Goal: Information Seeking & Learning: Learn about a topic

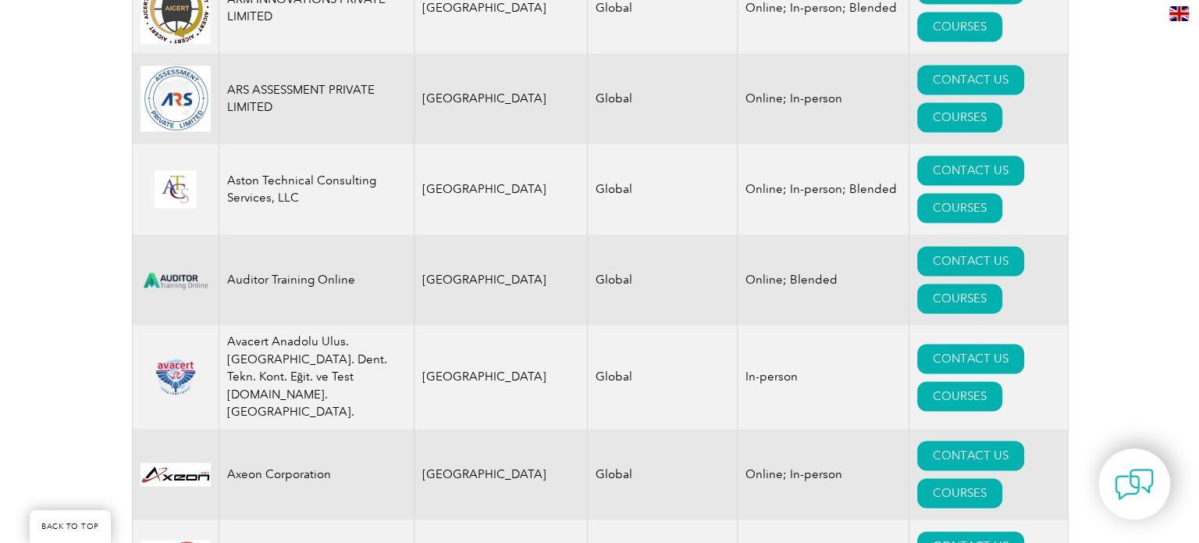
scroll to position [2184, 0]
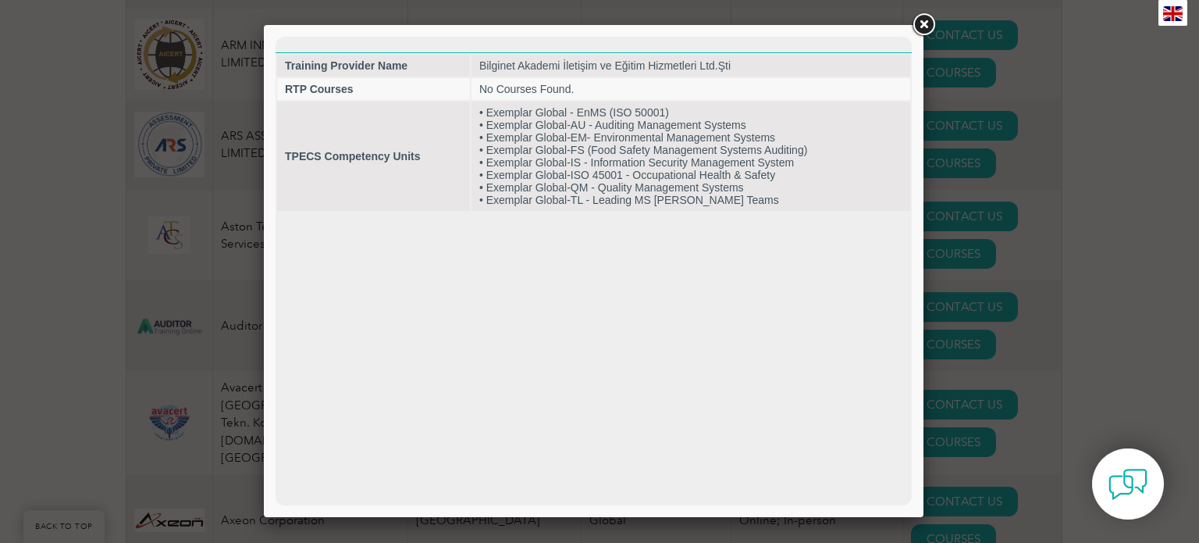
scroll to position [0, 0]
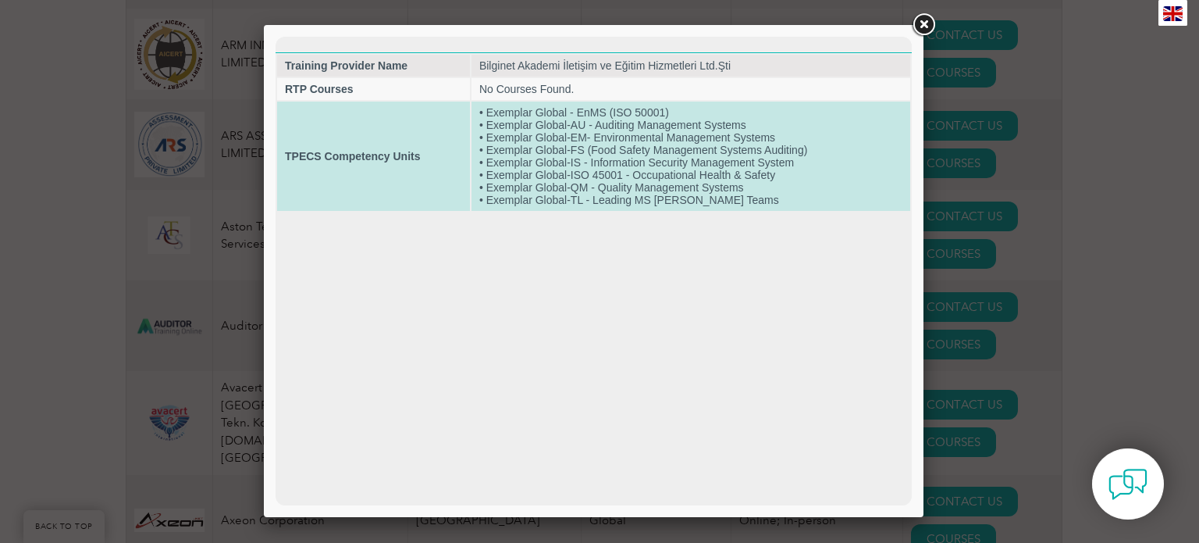
click at [356, 158] on strong "TPECS Competency Units" at bounding box center [352, 156] width 135 height 12
click at [670, 147] on td "• Exemplar Global - EnMS (ISO 50001) • Exemplar Global-AU - Auditing Management…" at bounding box center [690, 155] width 439 height 109
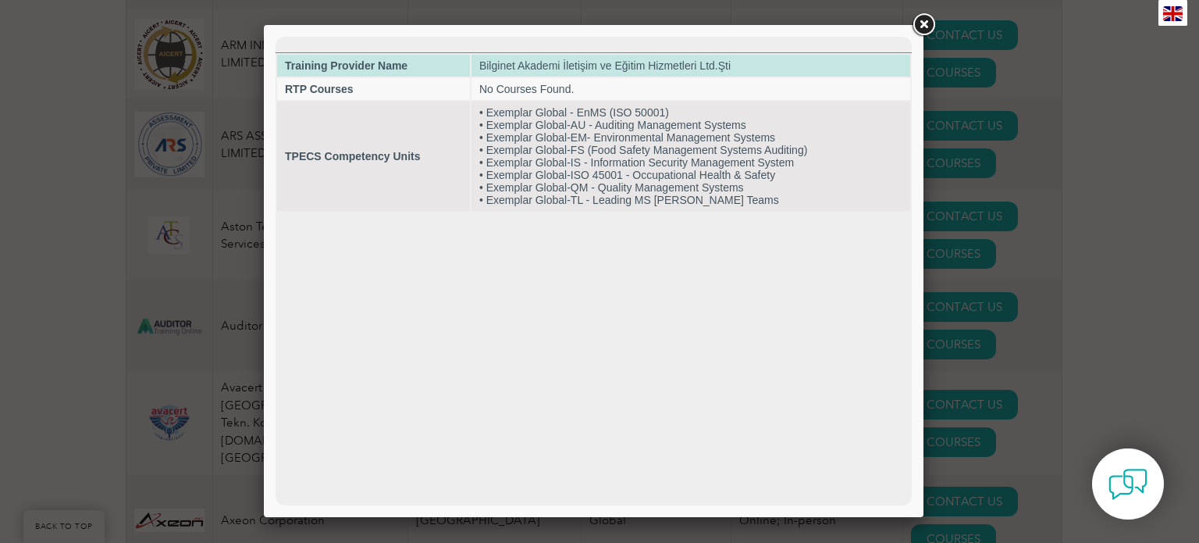
click at [571, 66] on td "Bilginet Akademi İletişim ve Eğitim Hizmetleri Ltd.Şti" at bounding box center [690, 66] width 439 height 22
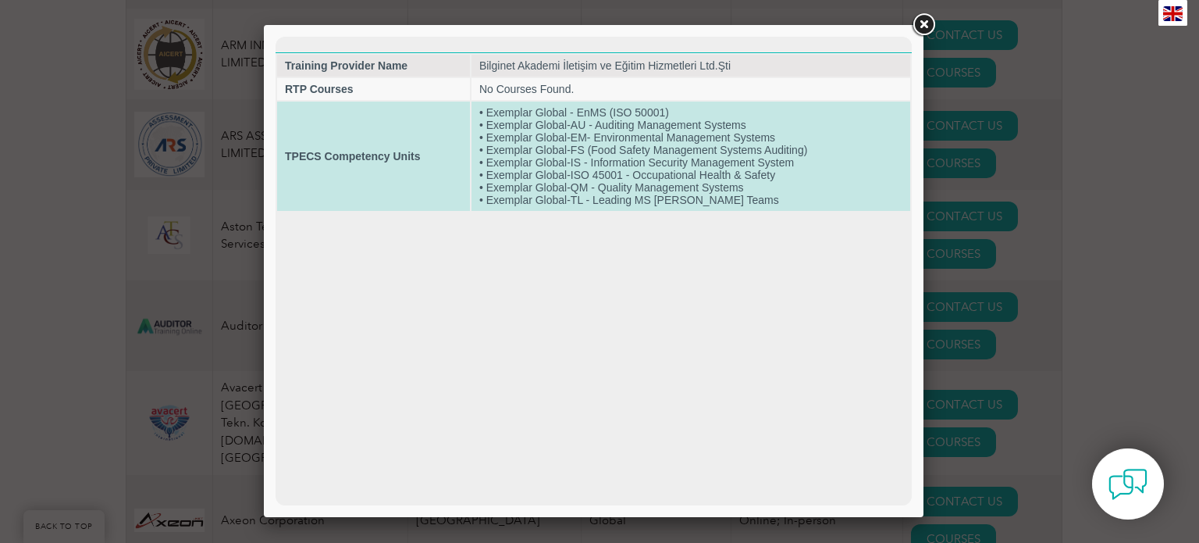
click at [733, 206] on td "• Exemplar Global - EnMS (ISO 50001) • Exemplar Global-AU - Auditing Management…" at bounding box center [690, 155] width 439 height 109
click at [554, 152] on td "• Exemplar Global - EnMS (ISO 50001) • Exemplar Global-AU - Auditing Management…" at bounding box center [690, 155] width 439 height 109
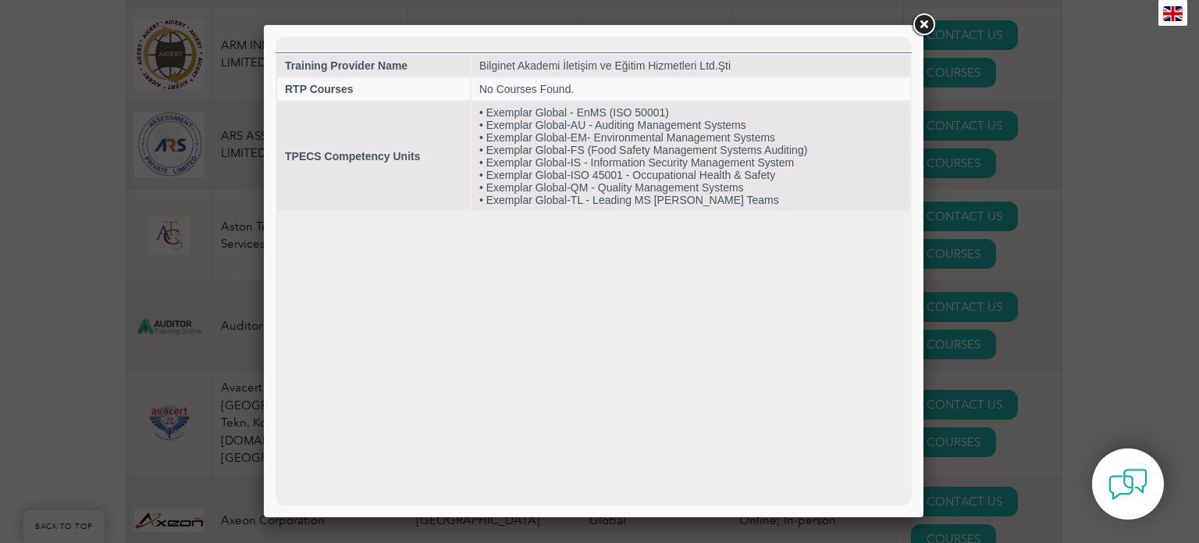
click at [924, 31] on link at bounding box center [923, 25] width 28 height 28
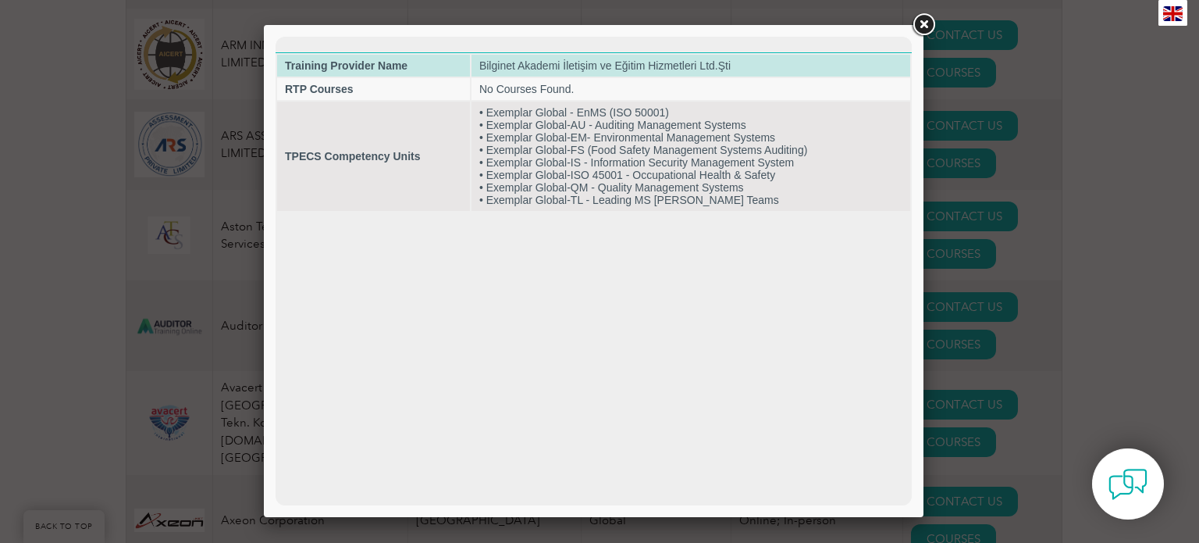
click at [638, 66] on td "Bilginet Akademi İletişim ve Eğitim Hizmetleri Ltd.Şti" at bounding box center [690, 66] width 439 height 22
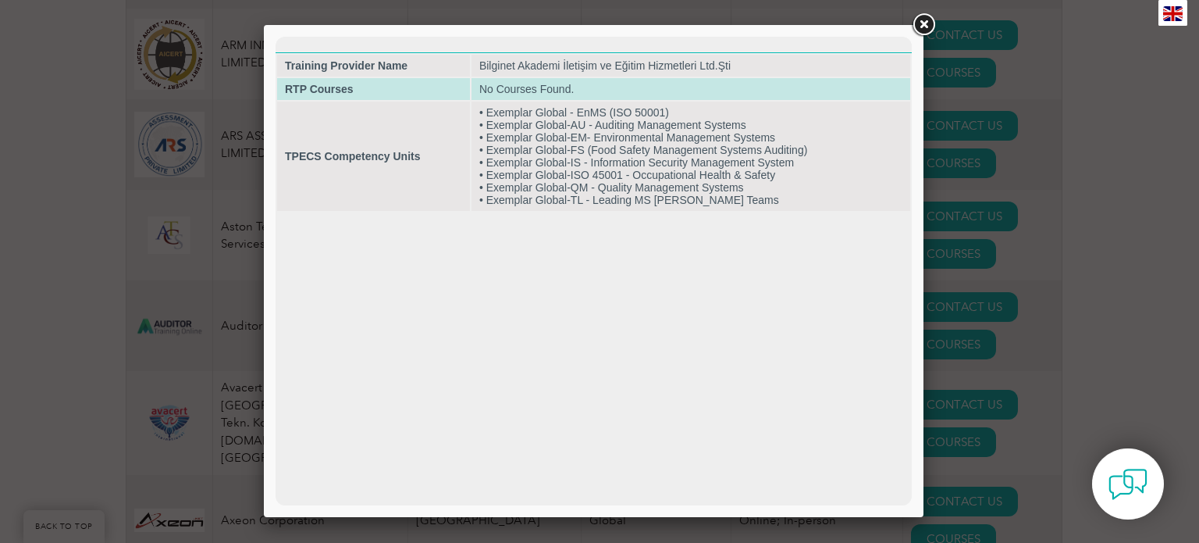
click at [524, 86] on td "No Courses Found." at bounding box center [690, 89] width 439 height 22
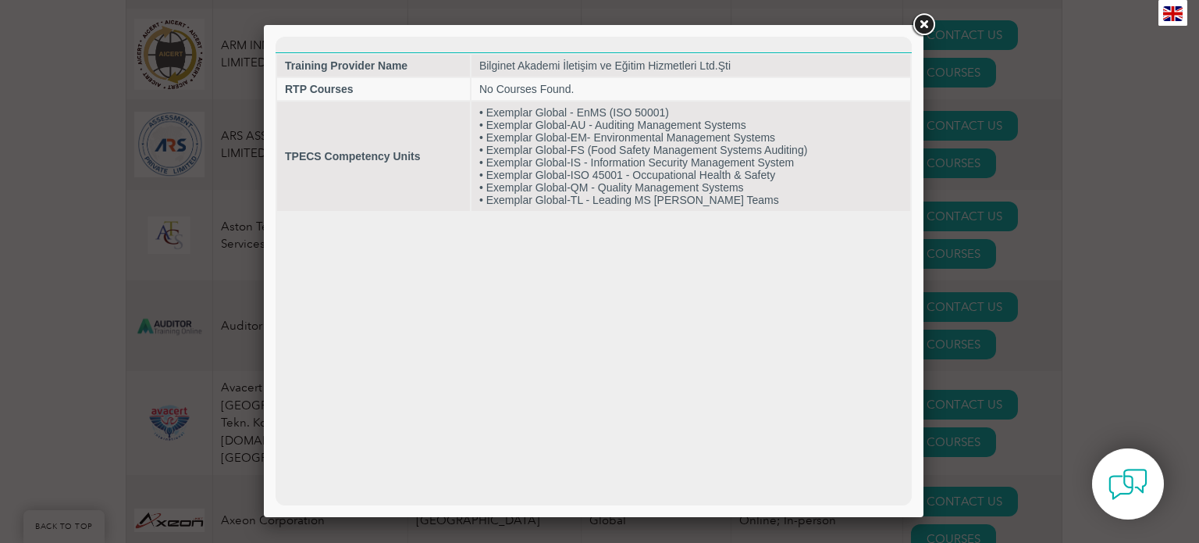
click at [572, 212] on html "Training Provider Name Bilginet Akademi İletişim ve Eğitim Hizmetleri Ltd.Şti R…" at bounding box center [594, 125] width 636 height 176
click at [926, 26] on link at bounding box center [923, 25] width 28 height 28
